Goal: Participate in discussion

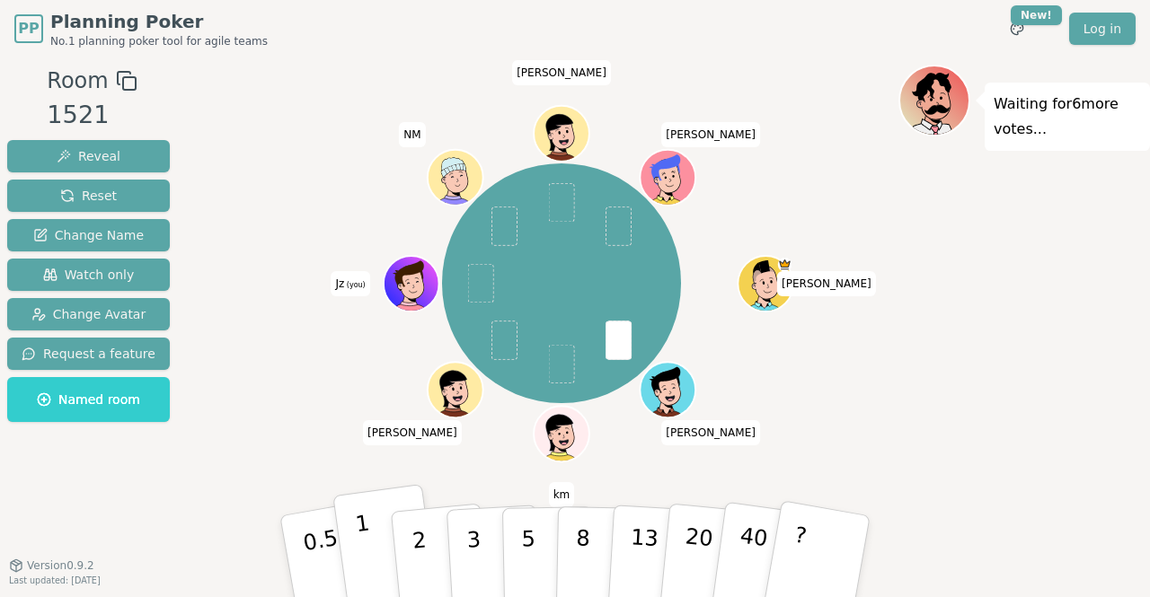
click at [376, 551] on button "1" at bounding box center [385, 557] width 107 height 146
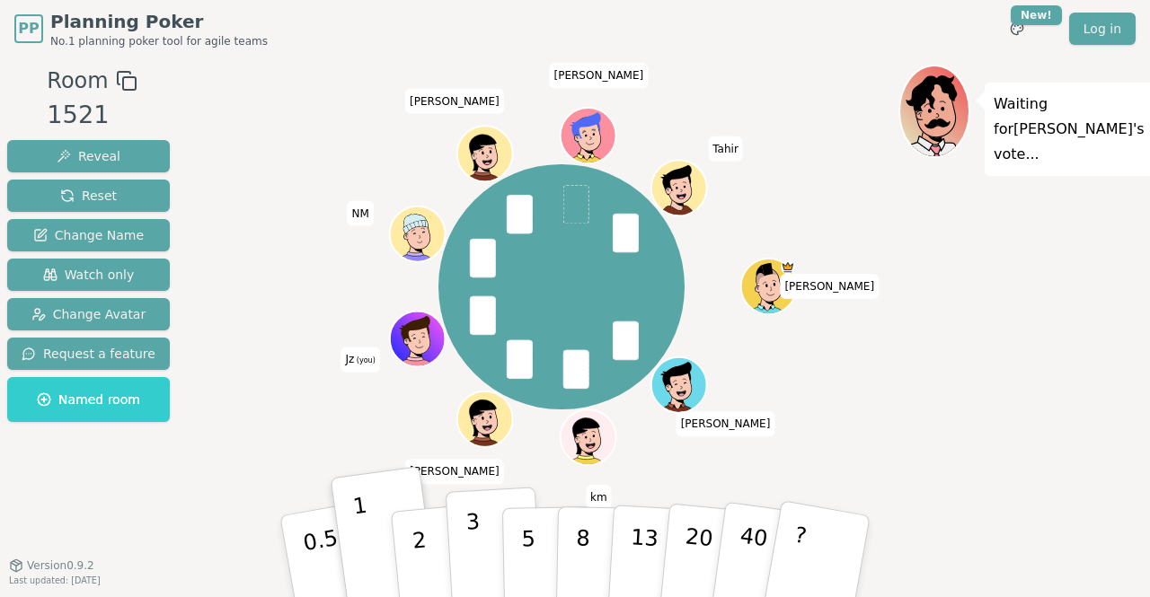
click at [481, 533] on button "3" at bounding box center [494, 557] width 98 height 140
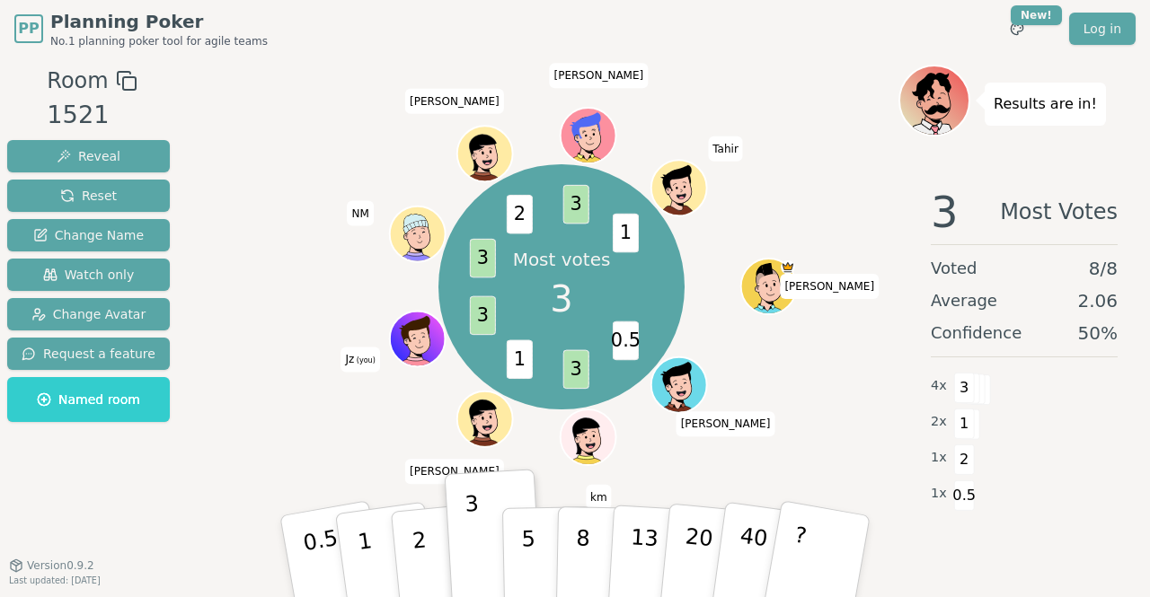
click at [336, 416] on div "Most votes 3 0.5 3 1 3 3 2 3 1 [PERSON_NAME] km [PERSON_NAME] (you) NM [PERSON_…" at bounding box center [562, 287] width 674 height 381
click at [83, 298] on button "Change Avatar" at bounding box center [88, 314] width 163 height 32
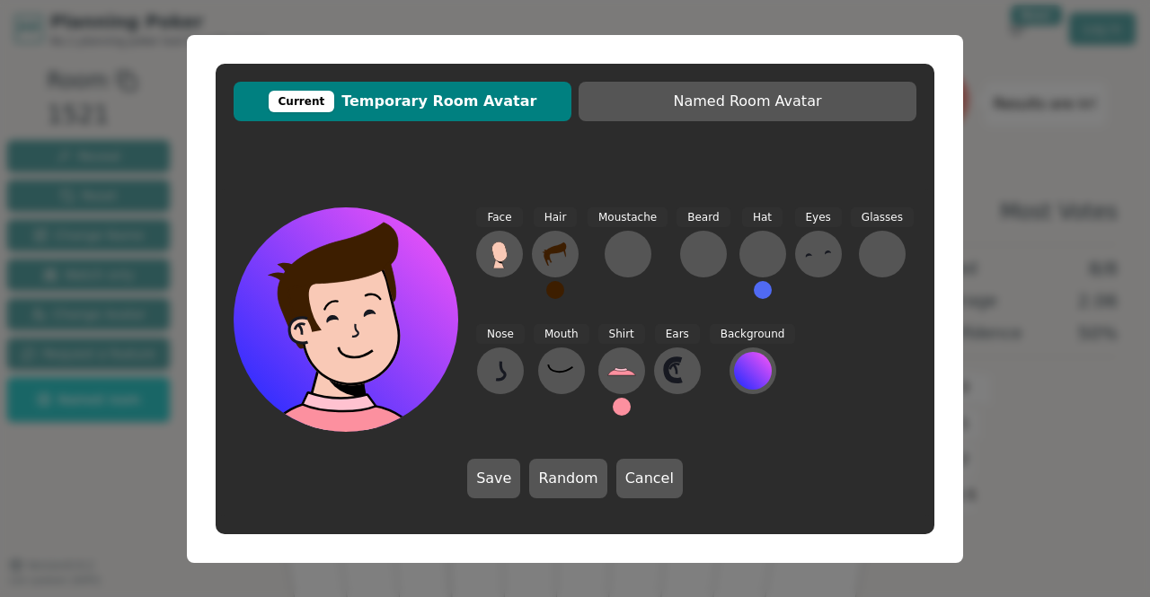
click at [1022, 190] on div "Current Temporary Room Avatar Named Room Avatar Face Hair Moustache [PERSON_NAM…" at bounding box center [575, 298] width 1150 height 597
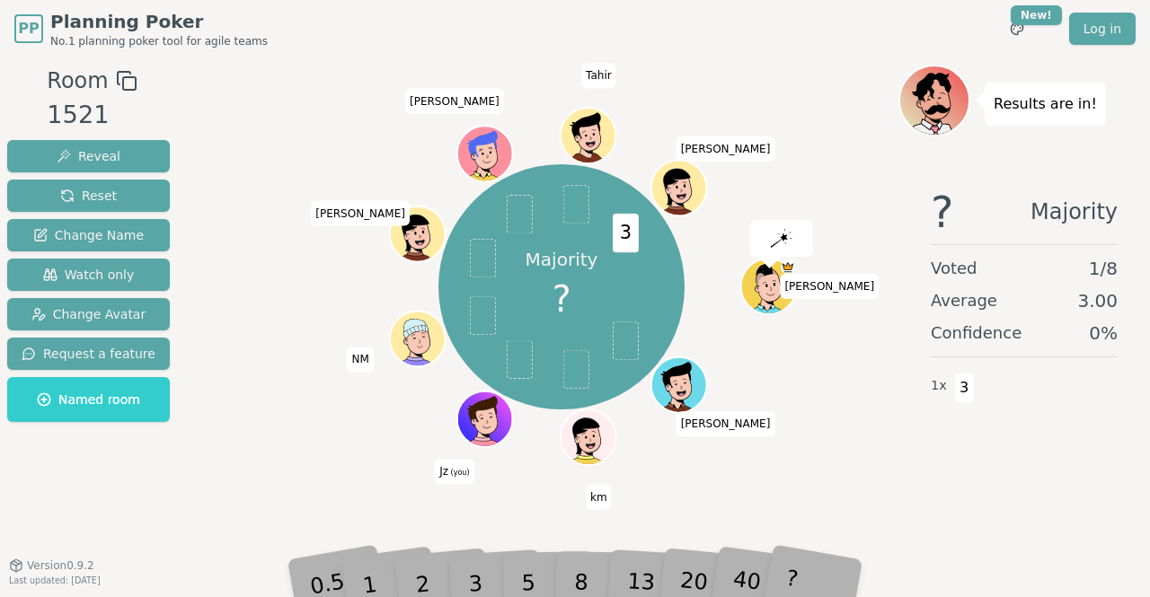
click at [862, 425] on div "Majority ? 3 [PERSON_NAME] km Jz (you) NM [PERSON_NAME] [PERSON_NAME] [PERSON_N…" at bounding box center [562, 287] width 674 height 381
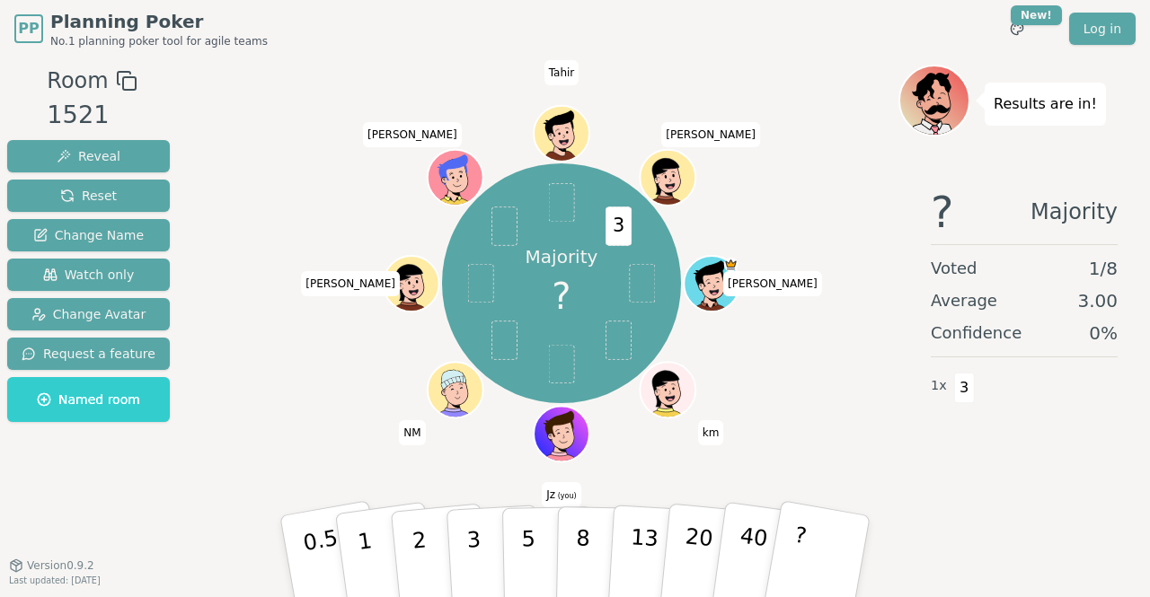
click at [845, 269] on div "Majority ? 3 [PERSON_NAME] (you) NM [PERSON_NAME] [PERSON_NAME] [PERSON_NAME] T" at bounding box center [562, 284] width 674 height 375
click at [368, 551] on p "1" at bounding box center [367, 559] width 27 height 98
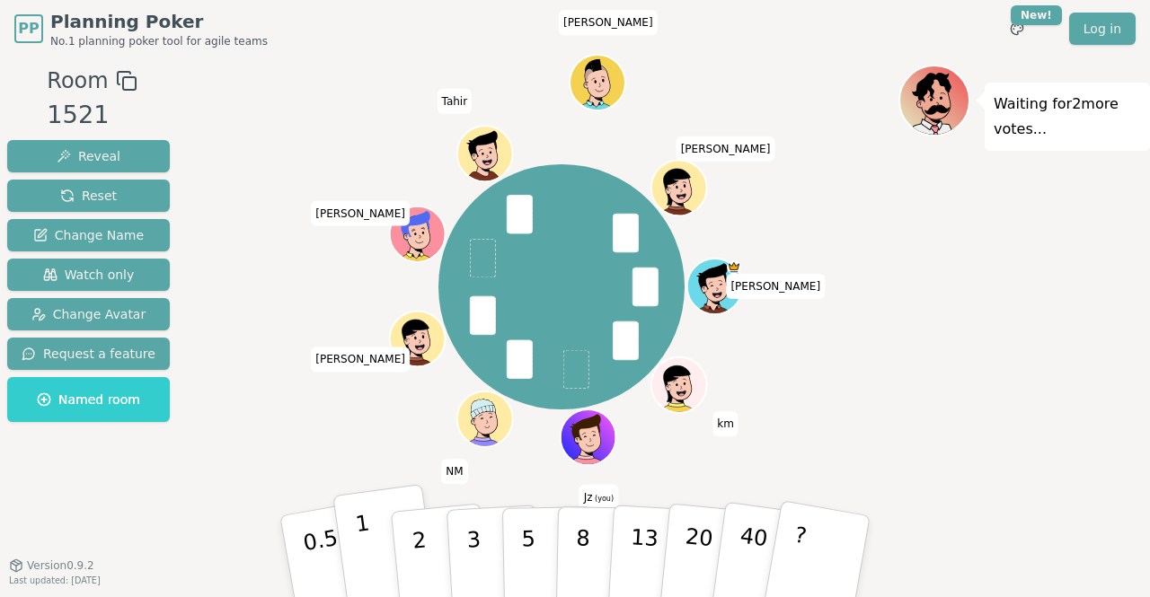
click at [359, 556] on p "1" at bounding box center [367, 559] width 27 height 98
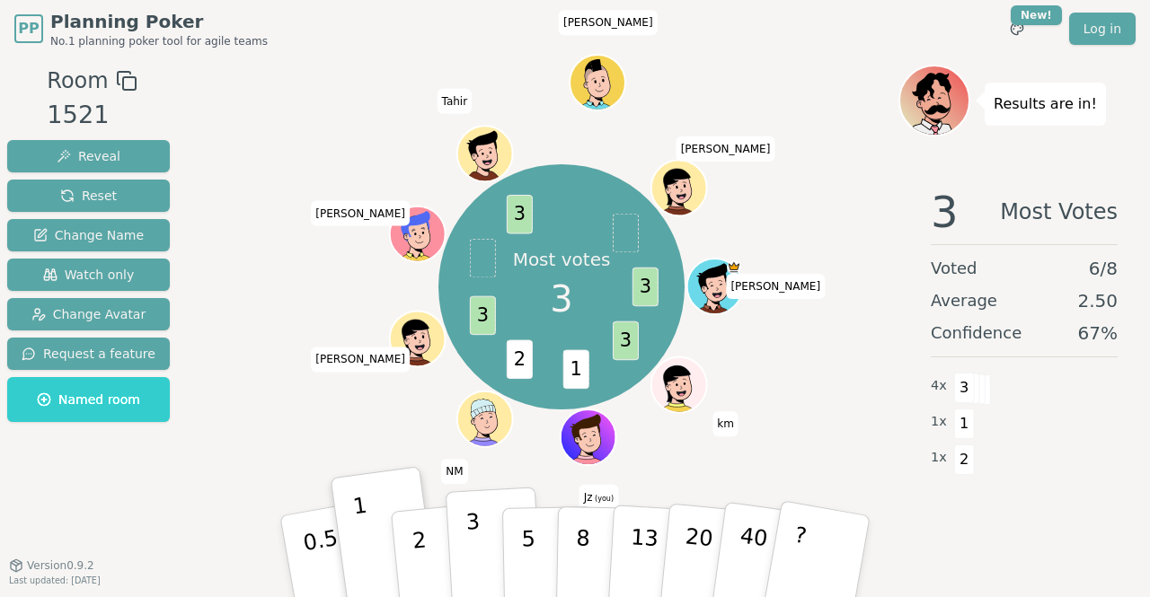
click at [469, 542] on p "3" at bounding box center [475, 558] width 20 height 98
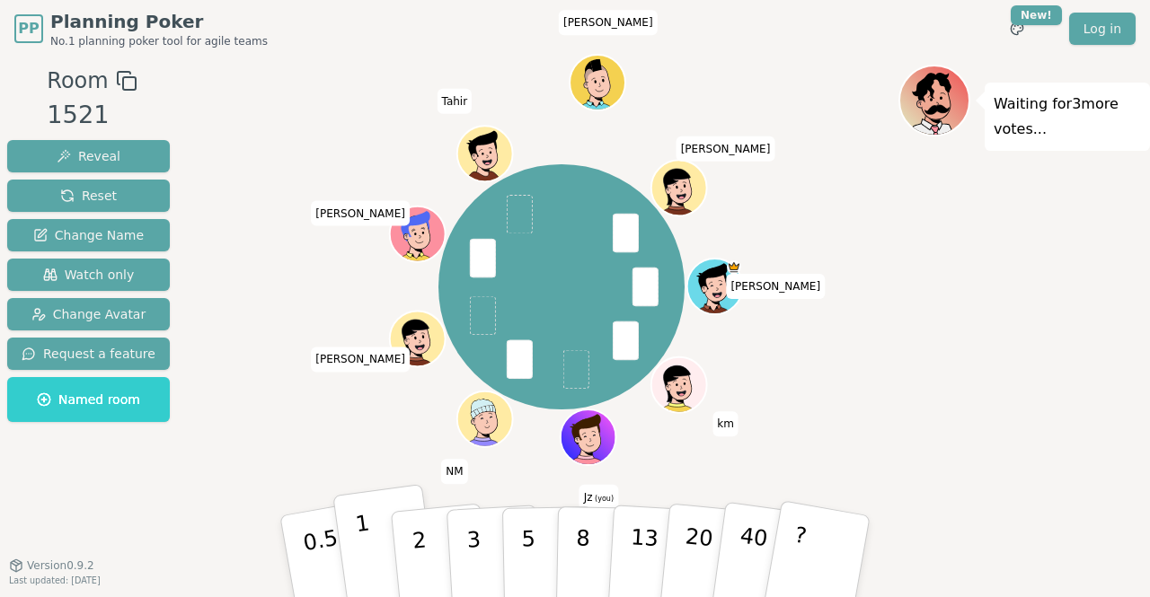
click at [379, 539] on button "1" at bounding box center [385, 557] width 107 height 146
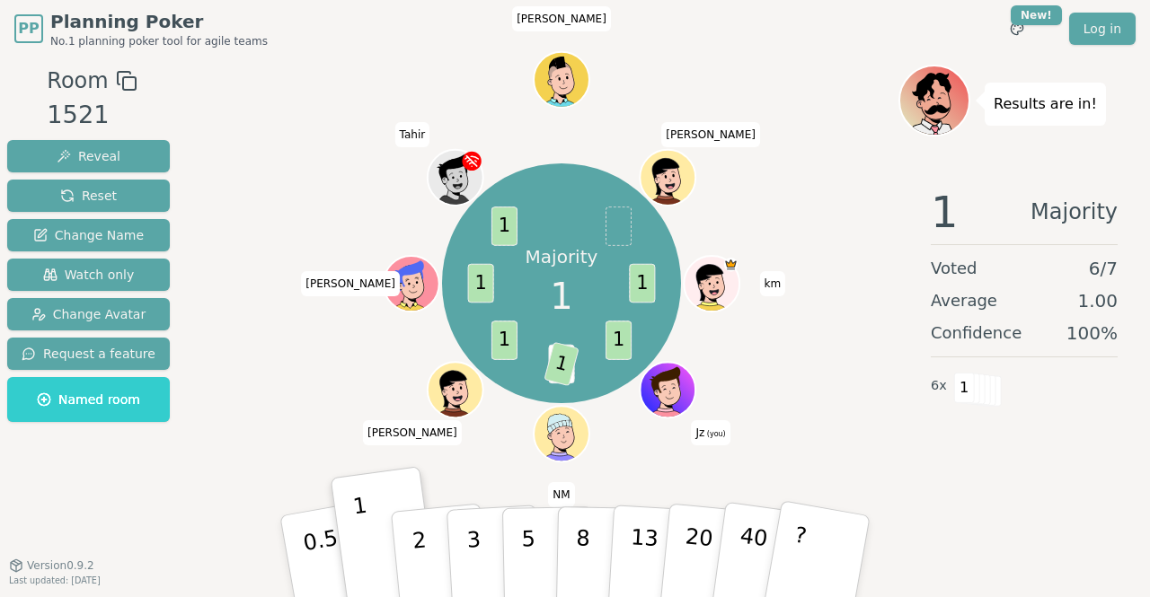
click at [487, 502] on div "Majority 1 1 1 3 1 1 1 1 km Jz (you) NM [PERSON_NAME] [PERSON_NAME] [PERSON_NAM…" at bounding box center [562, 312] width 674 height 494
click at [915, 145] on div "Results are in! 1 Majority Voted 6 / 7 Average 1.00 Confidence 100 % 6 x 1" at bounding box center [1023, 312] width 251 height 494
